Goal: Task Accomplishment & Management: Complete application form

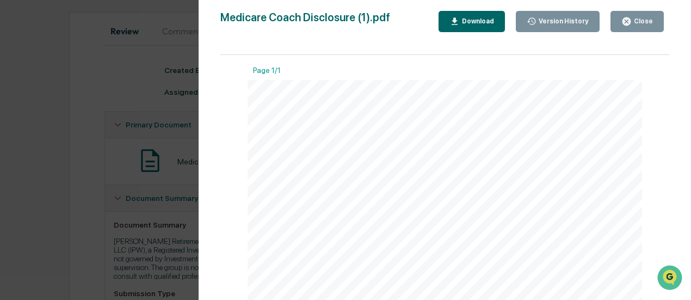
click at [624, 19] on icon "button" at bounding box center [626, 21] width 10 height 10
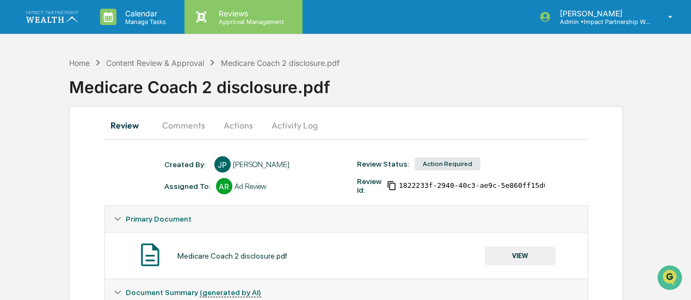
click at [218, 23] on p "Approval Management" at bounding box center [249, 22] width 79 height 8
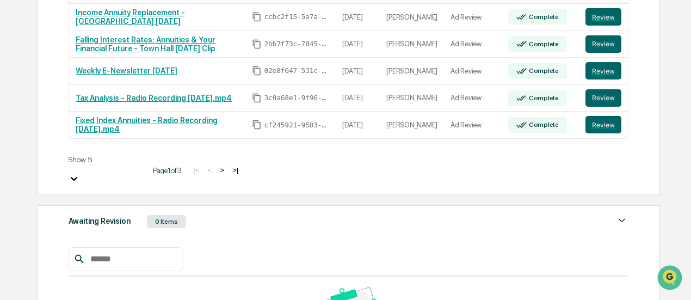
scroll to position [258, 0]
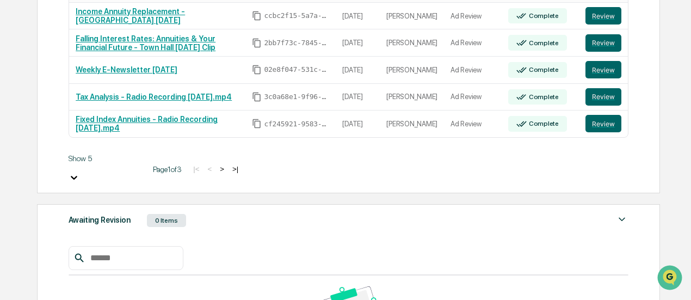
click at [95, 167] on div at bounding box center [107, 167] width 76 height 9
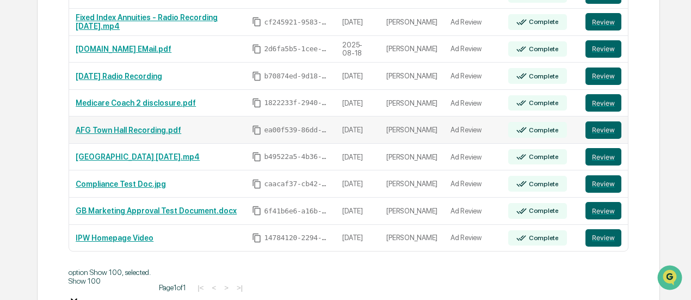
scroll to position [389, 0]
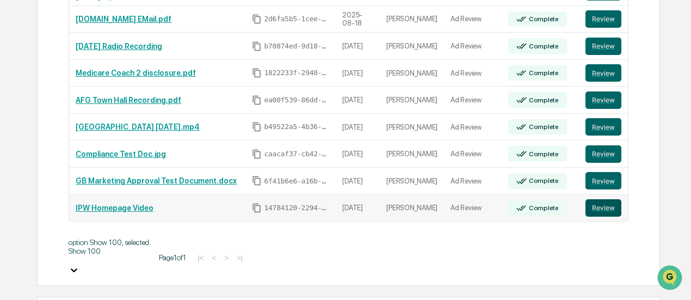
click at [599, 203] on button "Review" at bounding box center [603, 207] width 36 height 17
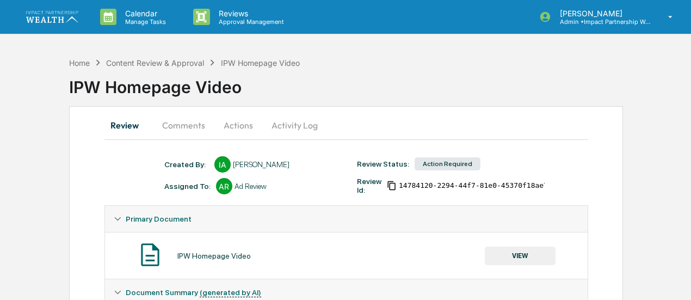
click at [237, 132] on button "Actions" at bounding box center [238, 125] width 49 height 26
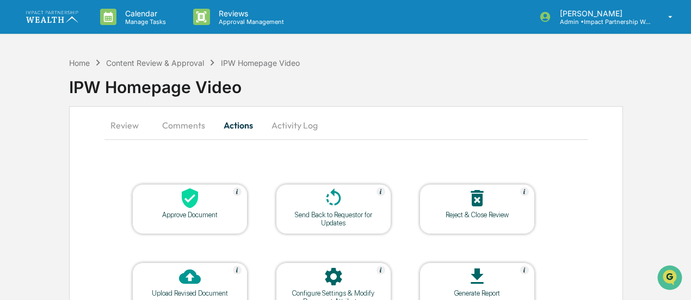
click at [451, 215] on div "Reject & Close Review" at bounding box center [477, 214] width 98 height 8
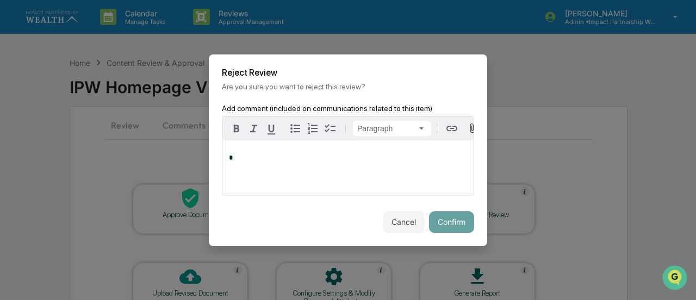
click at [340, 162] on p "*" at bounding box center [348, 158] width 238 height 8
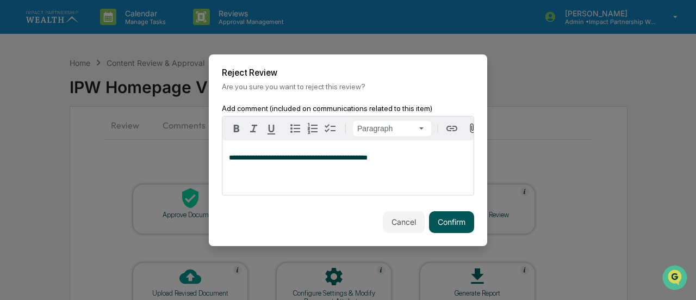
click at [456, 226] on button "Confirm" at bounding box center [451, 222] width 45 height 22
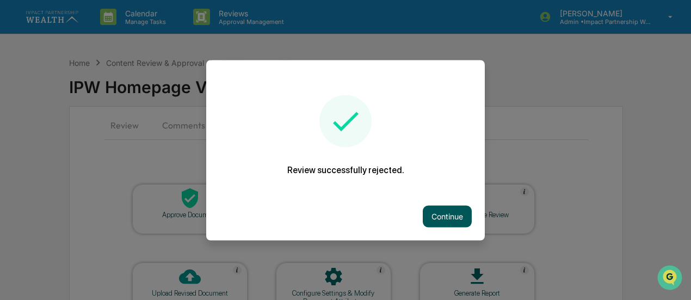
click at [448, 207] on button "Continue" at bounding box center [447, 216] width 49 height 22
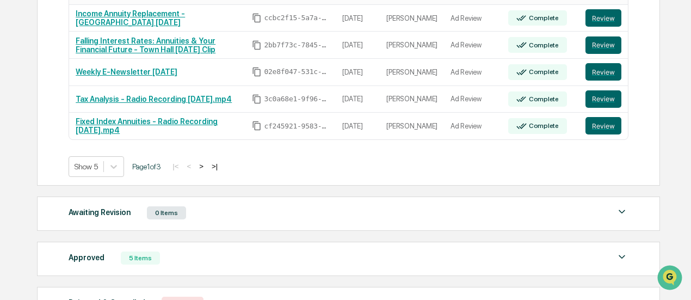
scroll to position [254, 0]
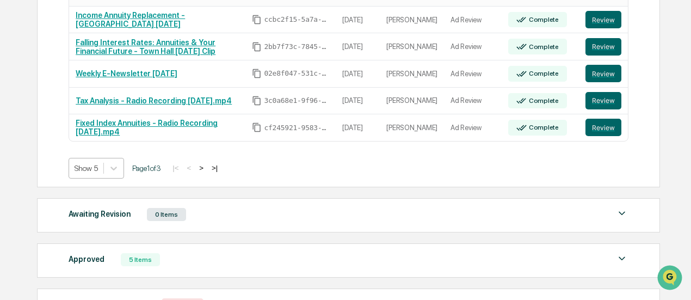
click at [93, 173] on div "Show 5" at bounding box center [86, 167] width 34 height 15
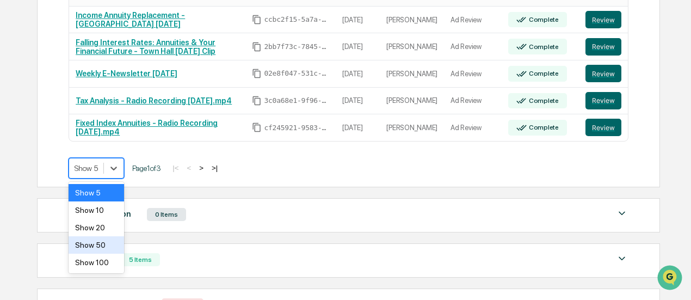
click at [101, 241] on div "Show 50" at bounding box center [96, 244] width 55 height 17
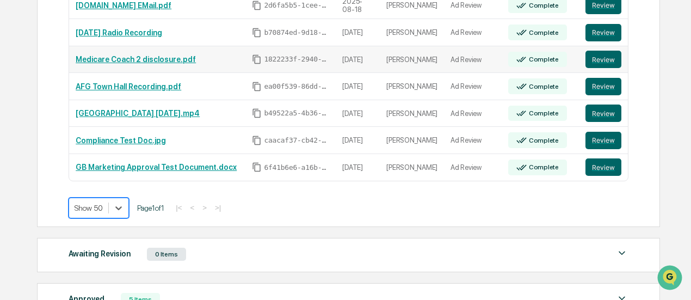
scroll to position [404, 0]
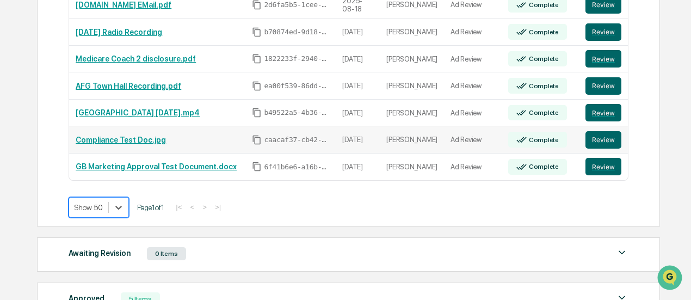
click at [138, 138] on link "Compliance Test Doc.jpg" at bounding box center [121, 139] width 90 height 9
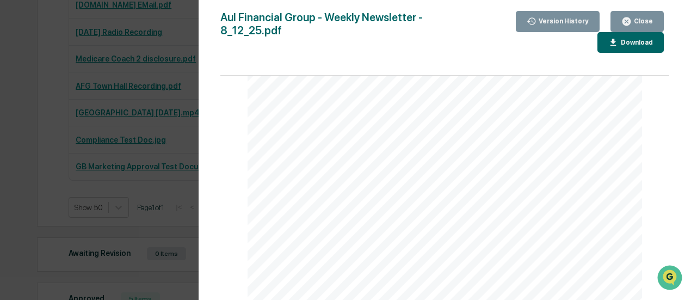
scroll to position [923, 0]
click at [638, 21] on div "Close" at bounding box center [641, 21] width 21 height 8
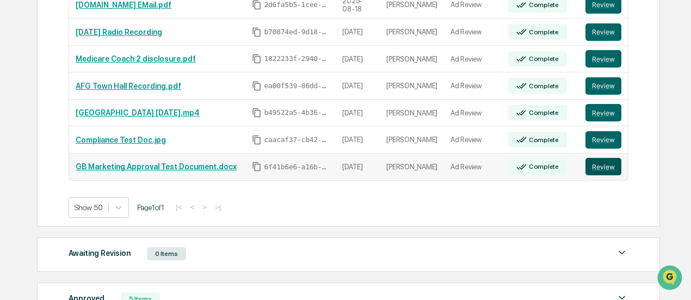
click at [597, 163] on button "Review" at bounding box center [603, 166] width 36 height 17
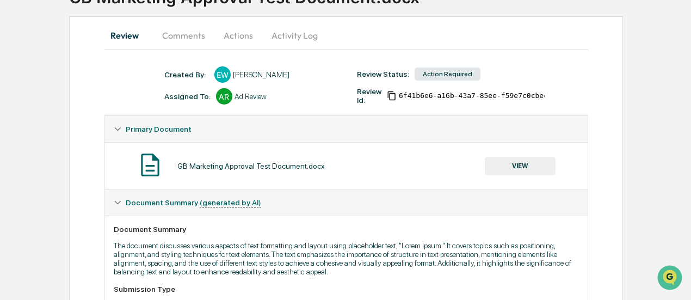
scroll to position [85, 0]
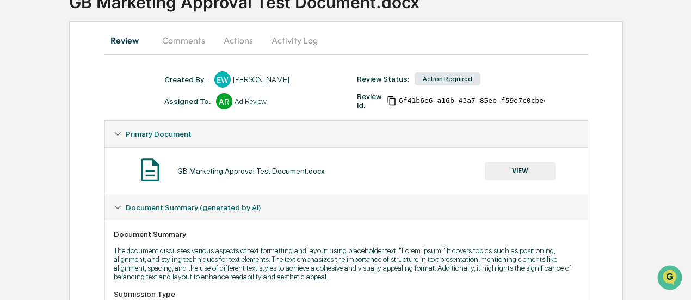
click at [235, 38] on button "Actions" at bounding box center [238, 40] width 49 height 26
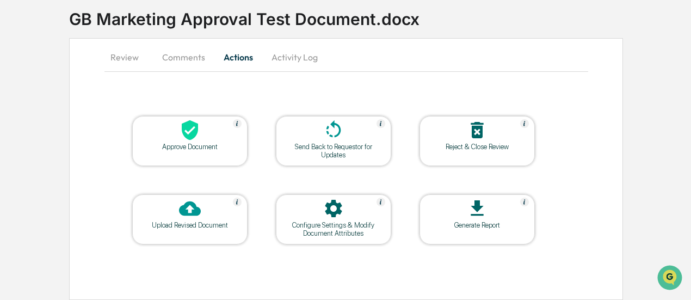
scroll to position [66, 0]
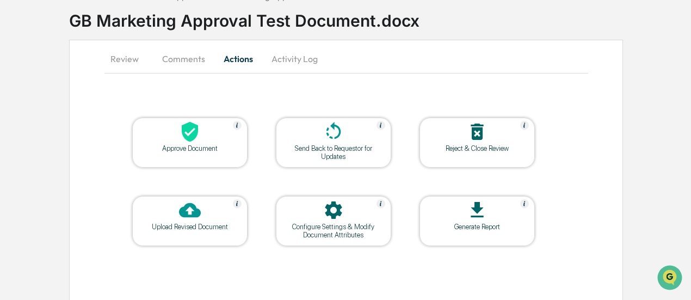
click at [454, 141] on div at bounding box center [477, 132] width 109 height 23
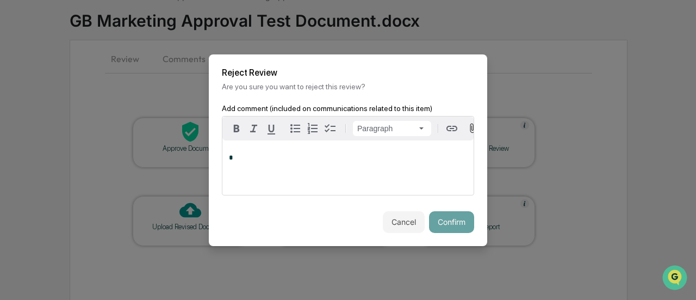
click at [362, 174] on div "*" at bounding box center [347, 167] width 251 height 54
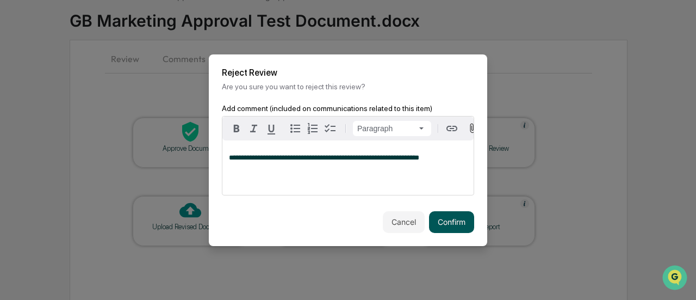
click at [449, 226] on button "Confirm" at bounding box center [451, 222] width 45 height 22
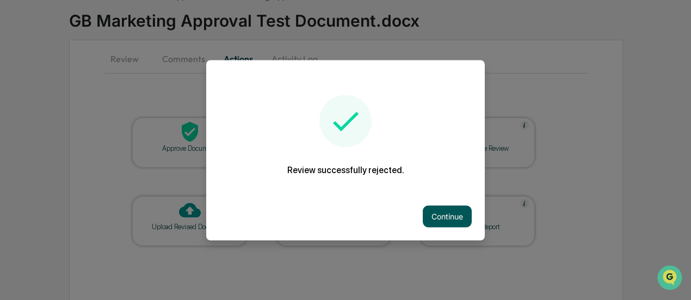
click at [441, 213] on button "Continue" at bounding box center [447, 216] width 49 height 22
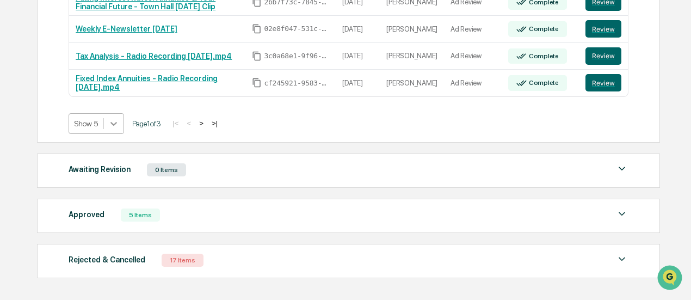
scroll to position [300, 0]
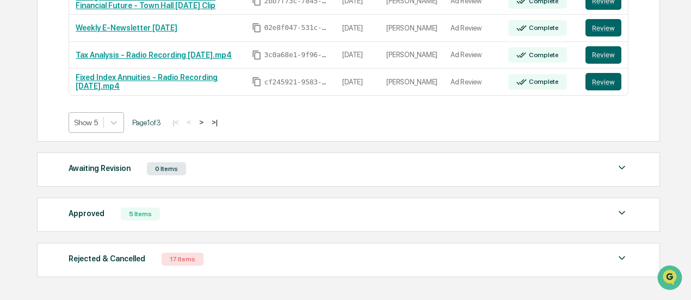
click at [100, 121] on div "Show 5" at bounding box center [86, 122] width 34 height 15
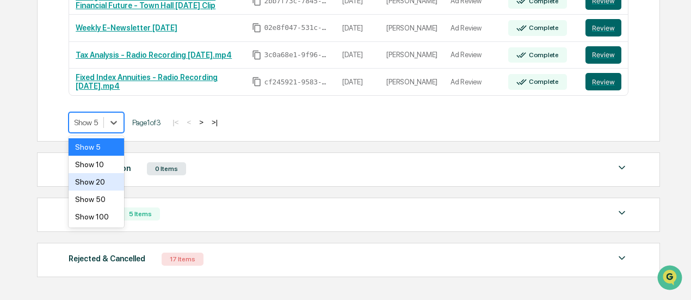
click at [102, 182] on div "Show 20" at bounding box center [96, 181] width 55 height 17
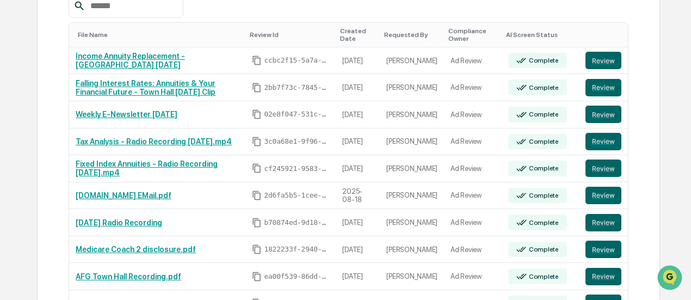
scroll to position [178, 0]
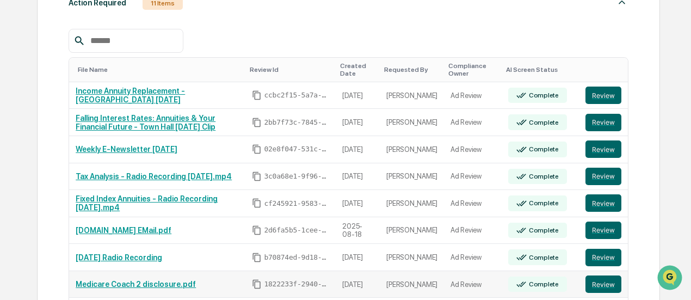
click at [124, 280] on link "Medicare Coach 2 disclosure.pdf" at bounding box center [136, 284] width 120 height 9
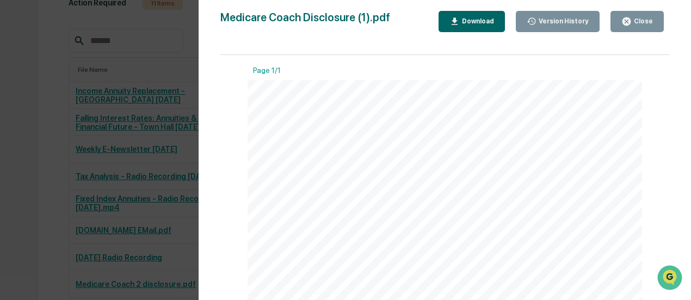
click at [621, 27] on button "Close" at bounding box center [636, 21] width 53 height 21
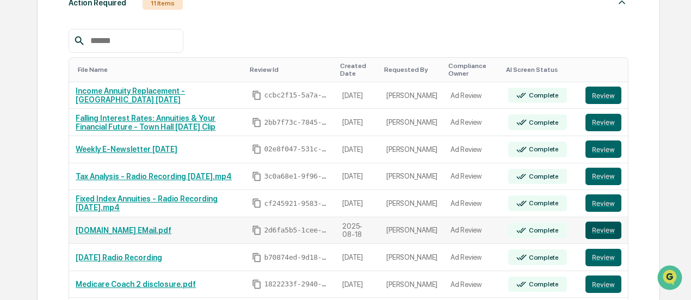
click at [598, 231] on button "Review" at bounding box center [603, 229] width 36 height 17
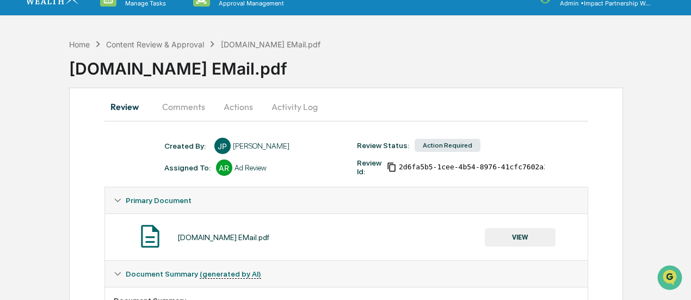
scroll to position [16, 0]
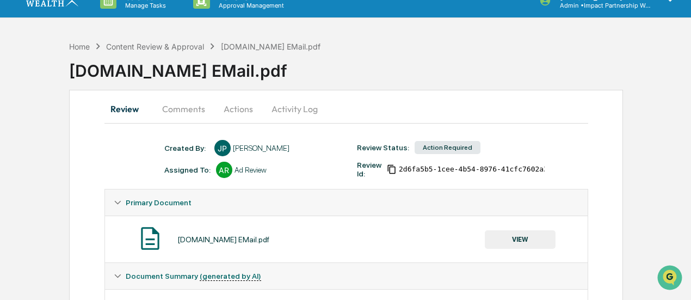
click at [196, 107] on button "Comments" at bounding box center [183, 109] width 60 height 26
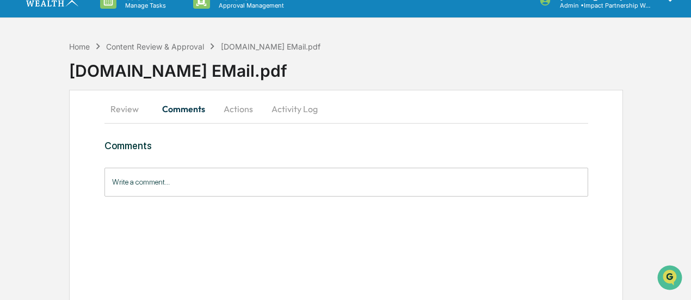
scroll to position [0, 0]
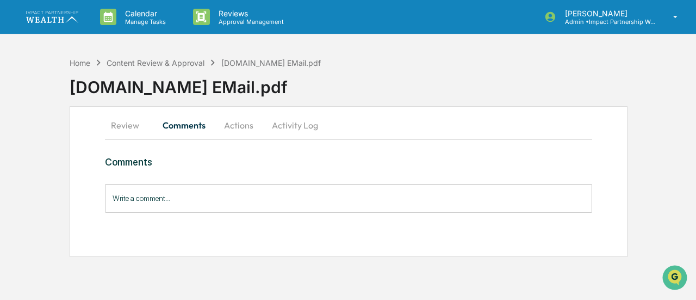
click at [121, 127] on button "Review" at bounding box center [129, 125] width 49 height 26
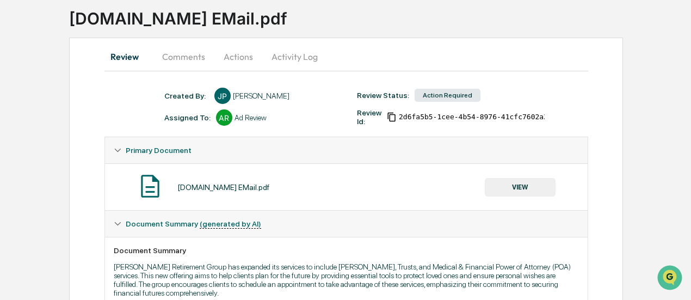
scroll to position [69, 0]
click at [243, 65] on button "Actions" at bounding box center [238, 57] width 49 height 26
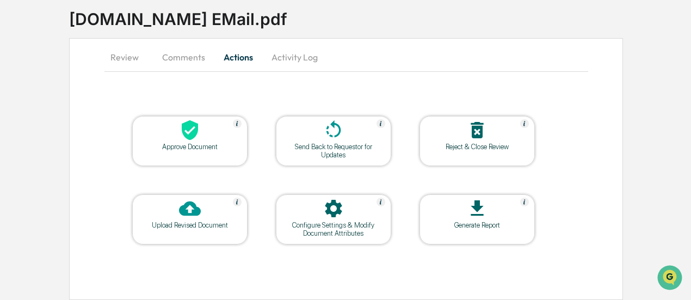
scroll to position [66, 0]
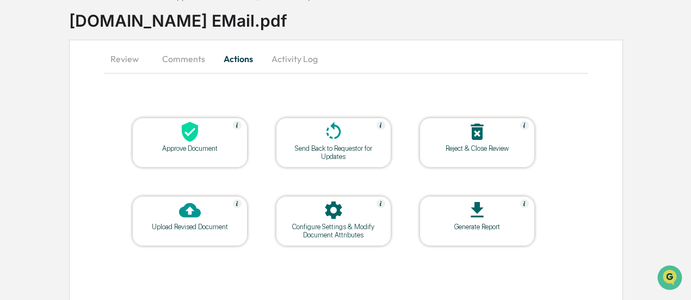
click at [338, 202] on icon at bounding box center [334, 210] width 22 height 22
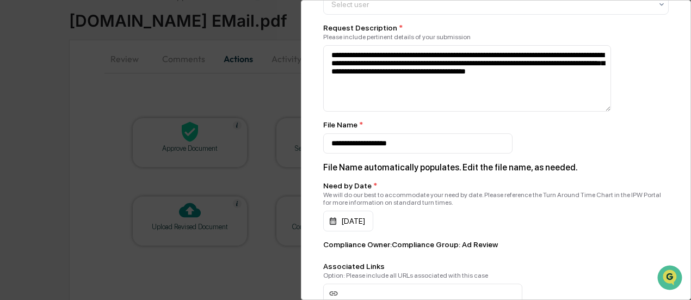
scroll to position [318, 0]
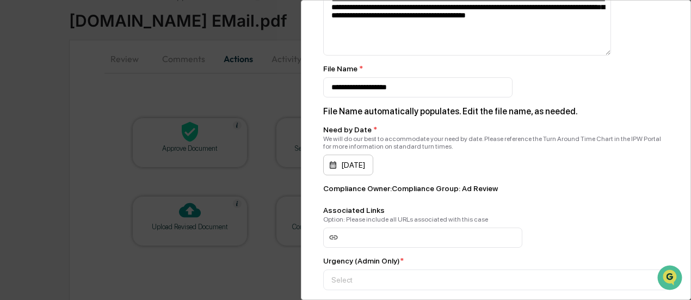
click at [334, 169] on div "08/21/2025" at bounding box center [348, 164] width 50 height 21
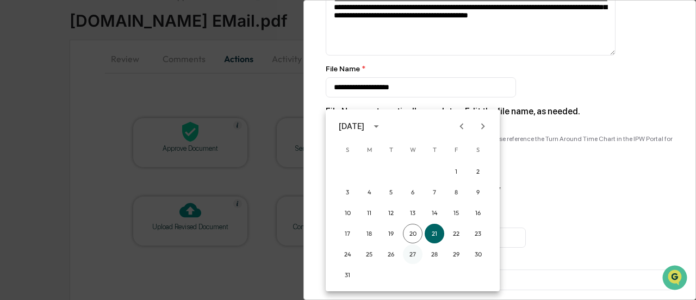
click at [411, 249] on button "27" at bounding box center [413, 254] width 20 height 20
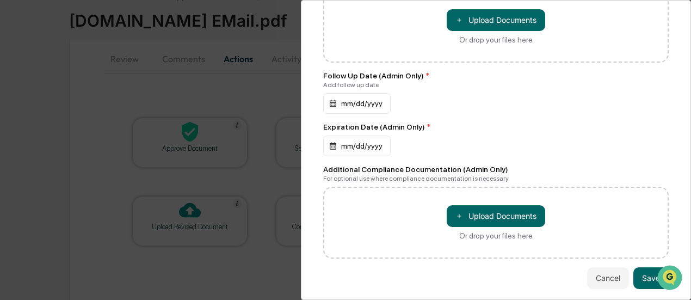
scroll to position [665, 0]
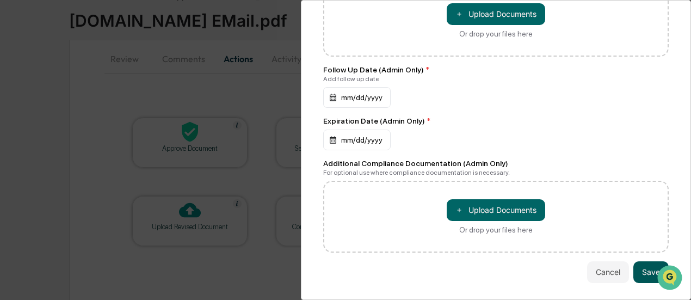
click at [640, 275] on button "Save" at bounding box center [650, 272] width 35 height 22
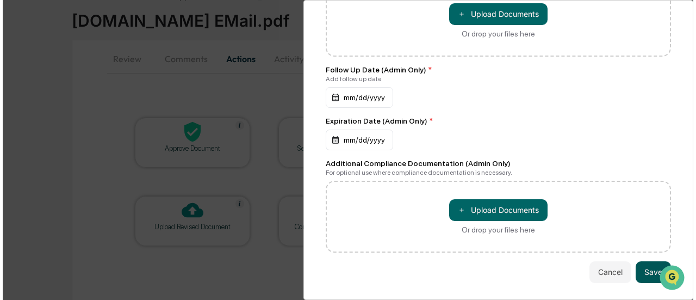
scroll to position [674, 0]
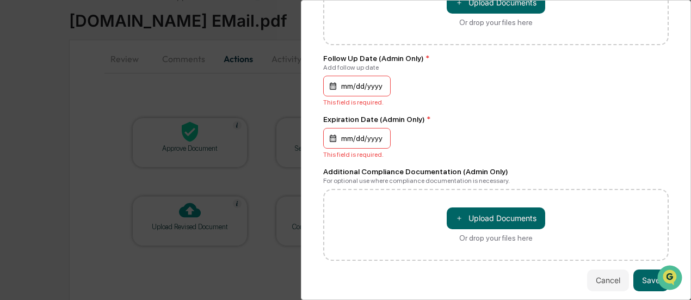
click at [363, 95] on div "mm/dd/yyyy" at bounding box center [356, 86] width 67 height 21
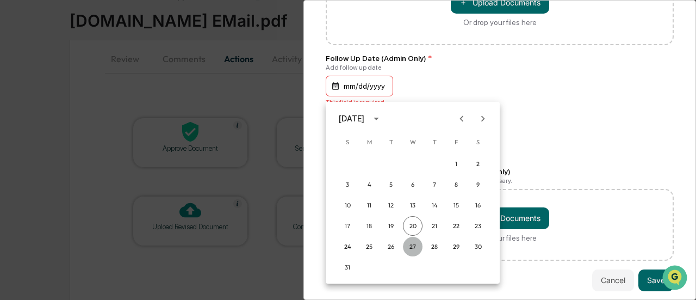
click at [418, 246] on button "27" at bounding box center [413, 247] width 20 height 20
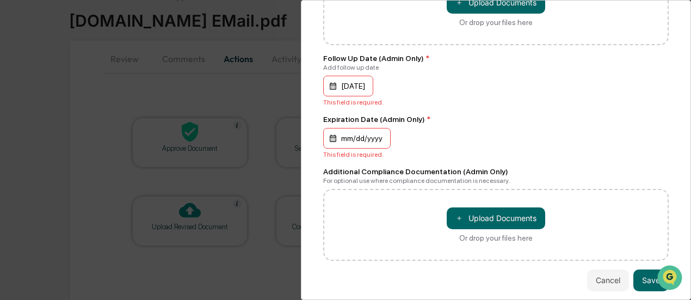
click at [359, 96] on div "mm/dd/yyyy" at bounding box center [348, 86] width 50 height 21
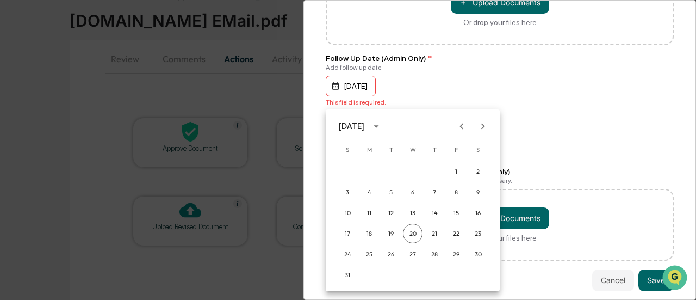
click at [382, 128] on icon "calendar view is open, switch to year view" at bounding box center [376, 126] width 12 height 12
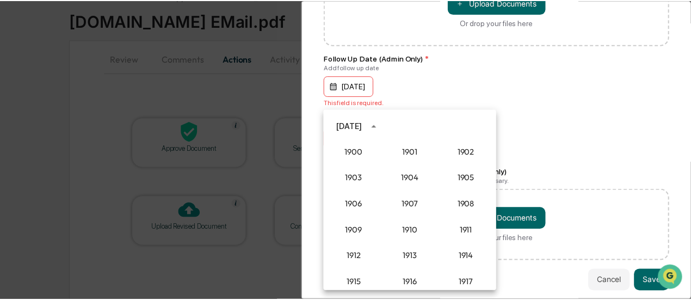
scroll to position [1007, 0]
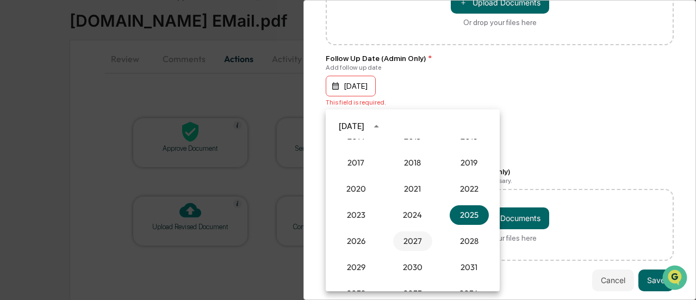
click at [413, 245] on button "2027" at bounding box center [412, 241] width 39 height 20
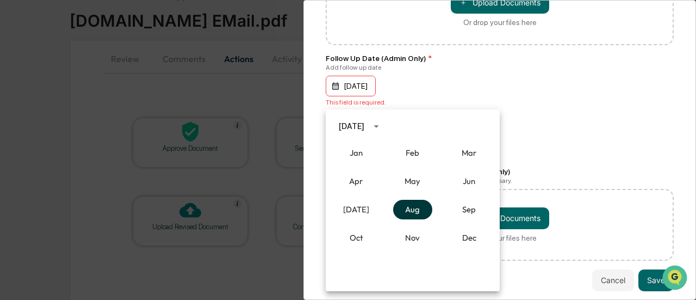
click at [419, 213] on button "Aug" at bounding box center [412, 210] width 39 height 20
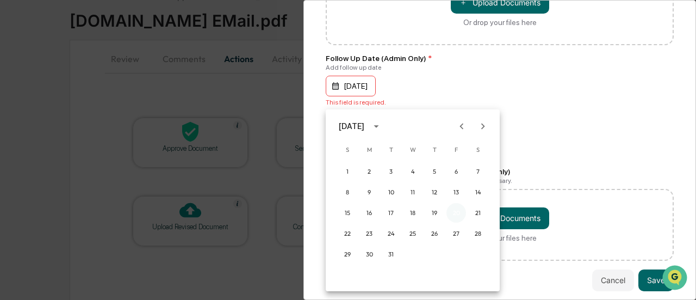
click at [457, 212] on button "20" at bounding box center [457, 213] width 20 height 20
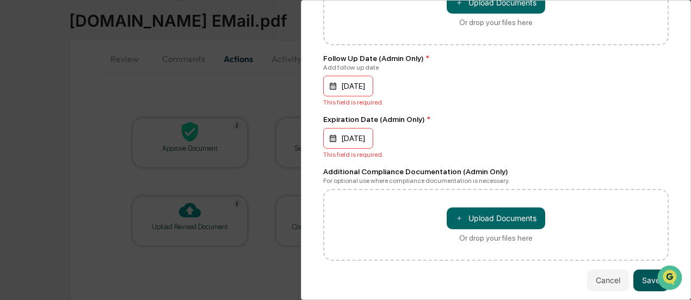
click at [641, 287] on button "Save" at bounding box center [650, 280] width 35 height 22
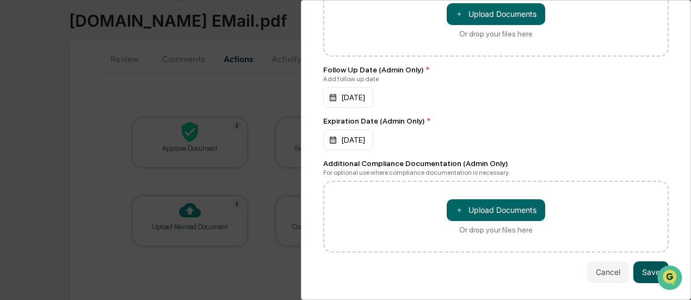
click at [637, 266] on button "Save" at bounding box center [650, 272] width 35 height 22
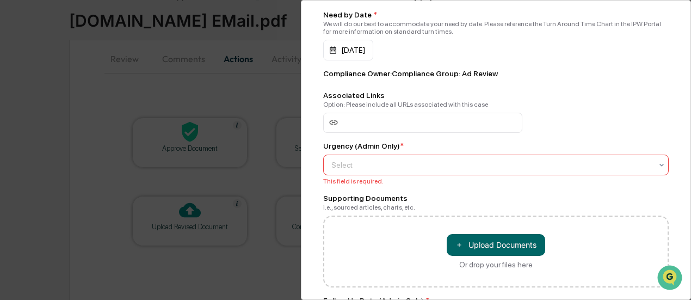
scroll to position [432, 0]
click at [424, 171] on div at bounding box center [491, 165] width 320 height 11
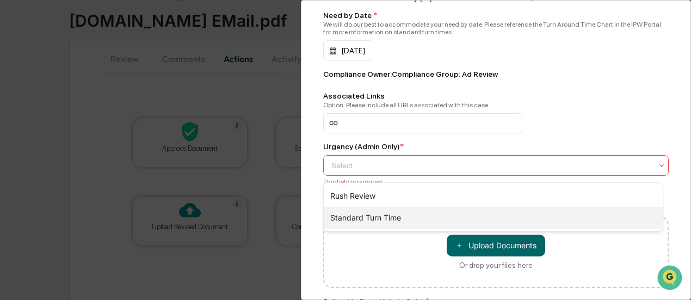
click at [406, 215] on div "Standard Turn Time" at bounding box center [493, 218] width 339 height 22
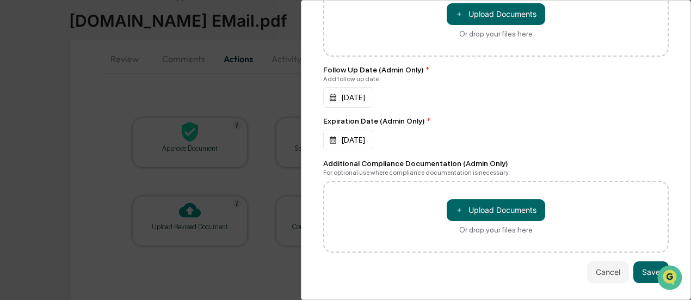
scroll to position [674, 0]
click at [648, 270] on button "Save" at bounding box center [650, 272] width 35 height 22
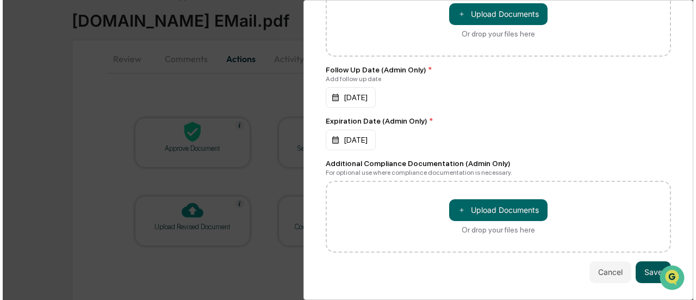
scroll to position [665, 0]
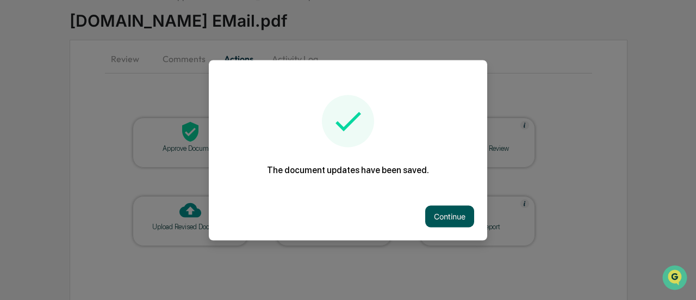
click at [446, 213] on button "Continue" at bounding box center [449, 216] width 49 height 22
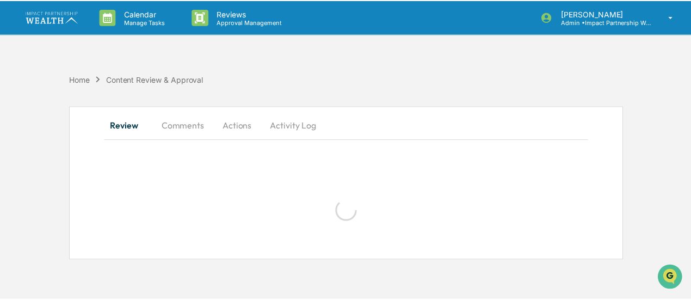
scroll to position [0, 0]
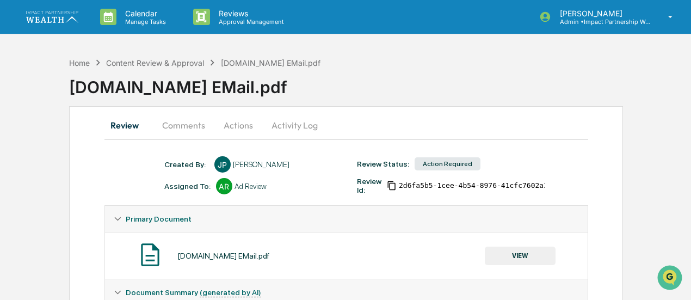
click at [186, 122] on button "Comments" at bounding box center [183, 125] width 60 height 26
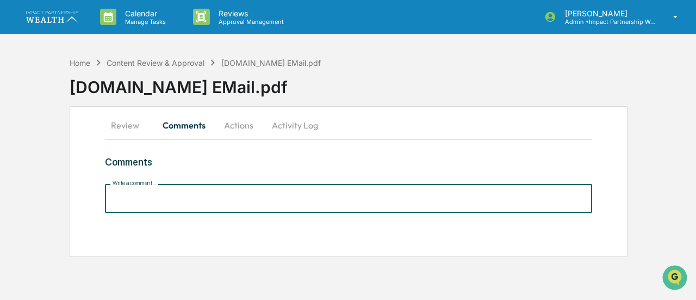
click at [227, 204] on input "Write a comment..." at bounding box center [348, 198] width 487 height 29
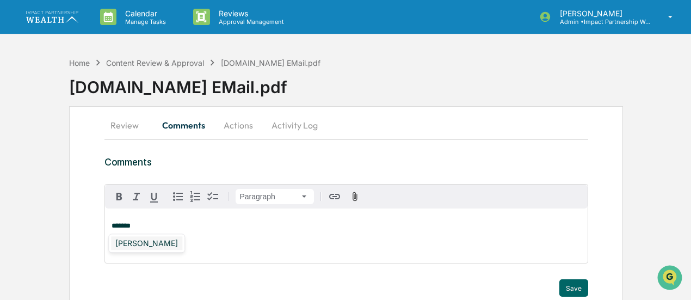
click at [126, 241] on div "[PERSON_NAME]" at bounding box center [146, 243] width 71 height 14
